Goal: Task Accomplishment & Management: Manage account settings

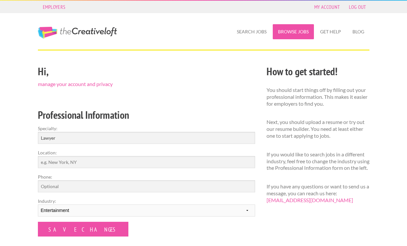
click at [290, 34] on link "Browse Jobs" at bounding box center [293, 31] width 41 height 15
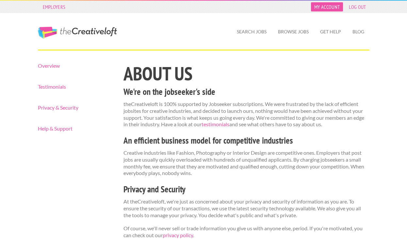
click at [328, 9] on link "My Account" at bounding box center [327, 6] width 32 height 9
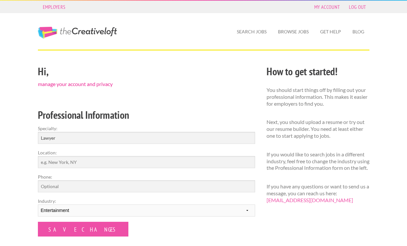
click at [95, 82] on link "manage your account and privacy" at bounding box center [75, 84] width 75 height 6
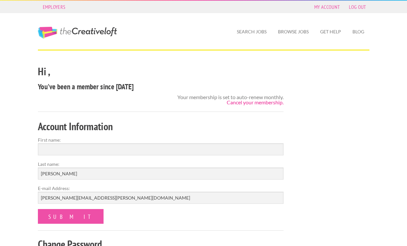
click at [242, 103] on link "Cancel your membership." at bounding box center [255, 102] width 57 height 6
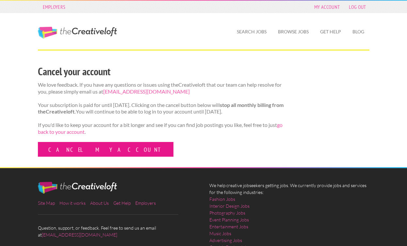
click at [89, 156] on link "Cancel my account" at bounding box center [106, 149] width 136 height 15
